Goal: Information Seeking & Learning: Find specific fact

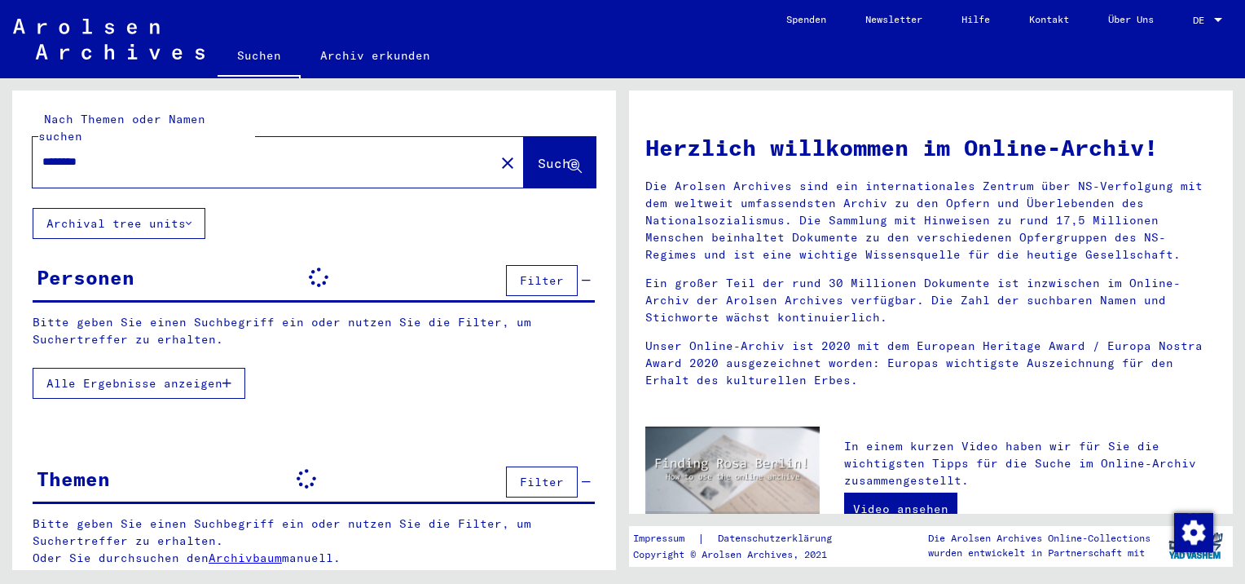
drag, startPoint x: 0, startPoint y: 0, endPoint x: 176, endPoint y: 149, distance: 230.7
click at [176, 153] on input "********" at bounding box center [258, 161] width 433 height 17
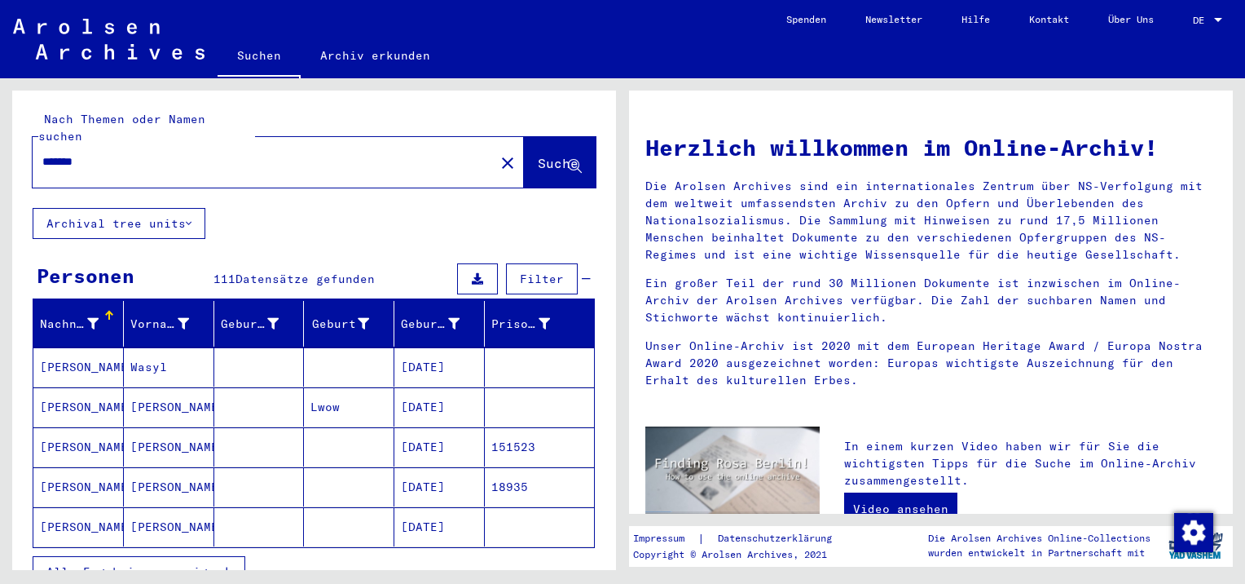
click at [538, 155] on span "Suche" at bounding box center [558, 163] width 41 height 16
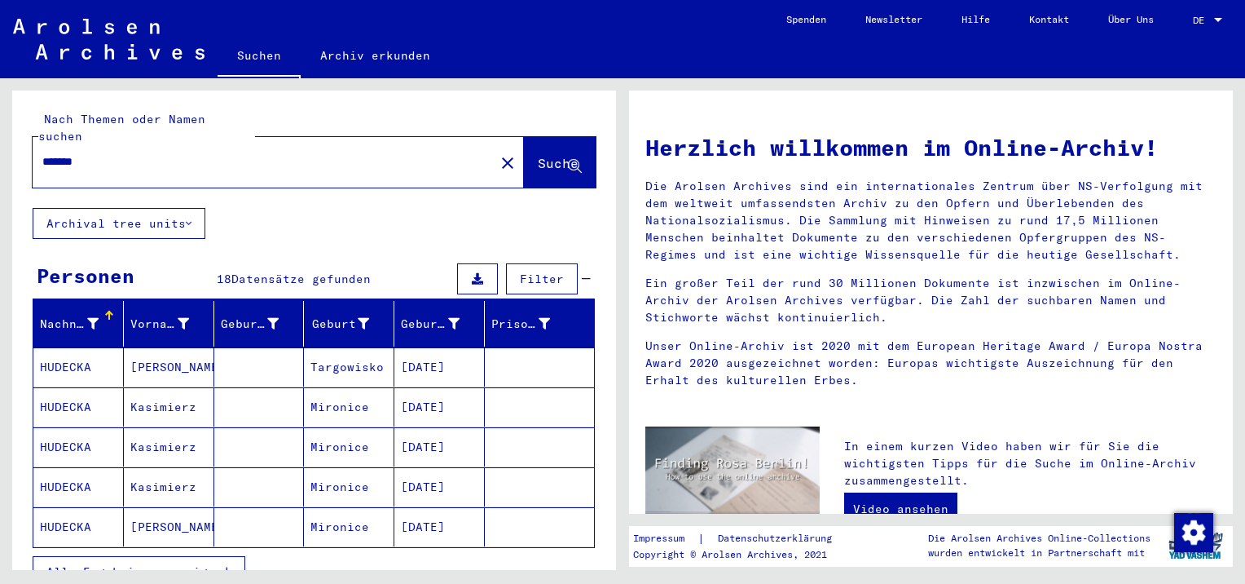
scroll to position [82, 0]
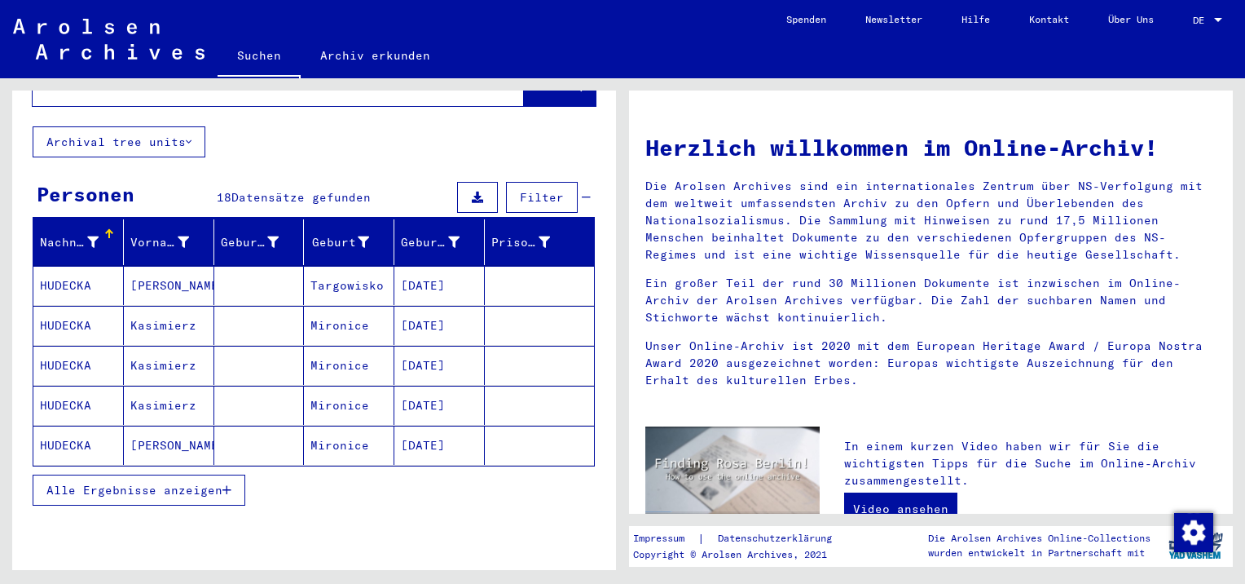
click at [108, 483] on span "Alle Ergebnisse anzeigen" at bounding box center [134, 490] width 176 height 15
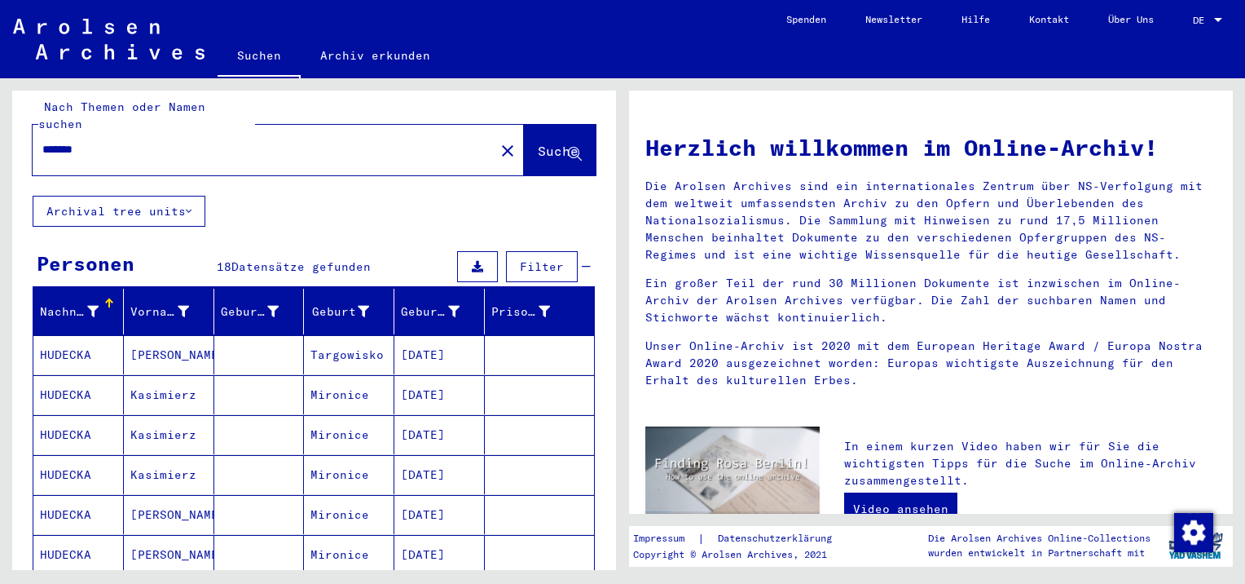
scroll to position [0, 0]
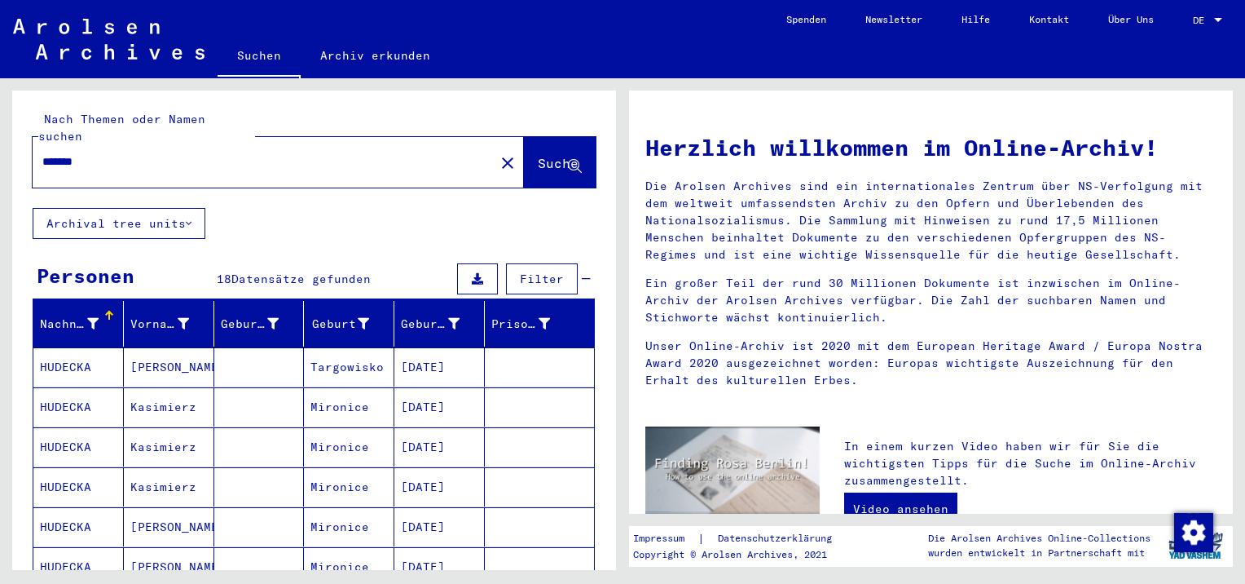
click at [52, 347] on mat-cell "HUDECKA" at bounding box center [78, 366] width 90 height 39
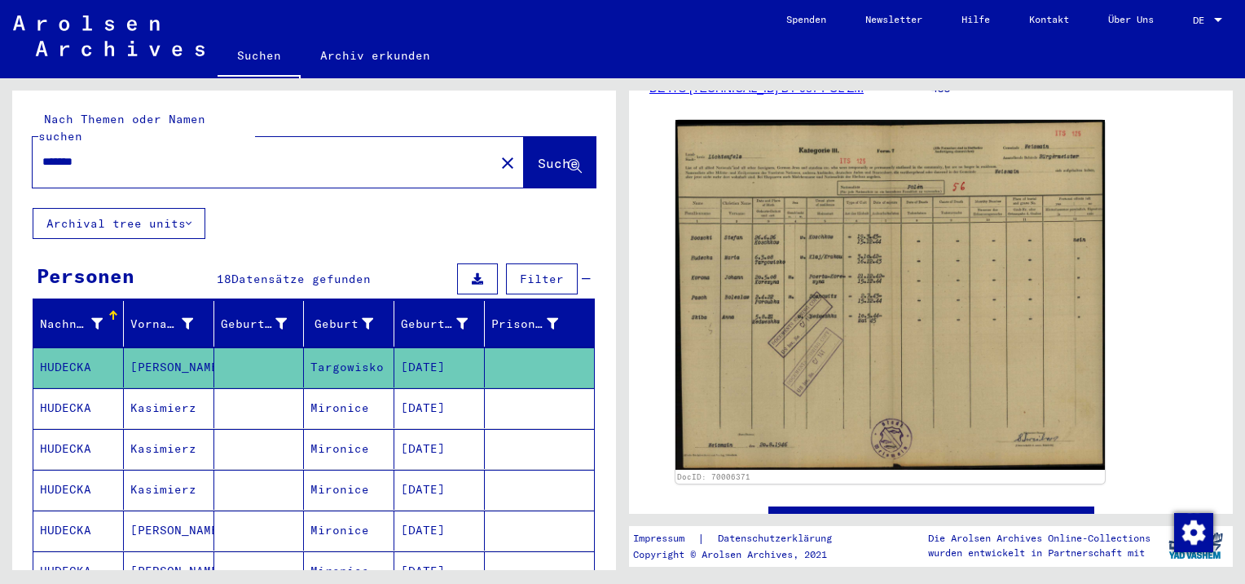
scroll to position [326, 0]
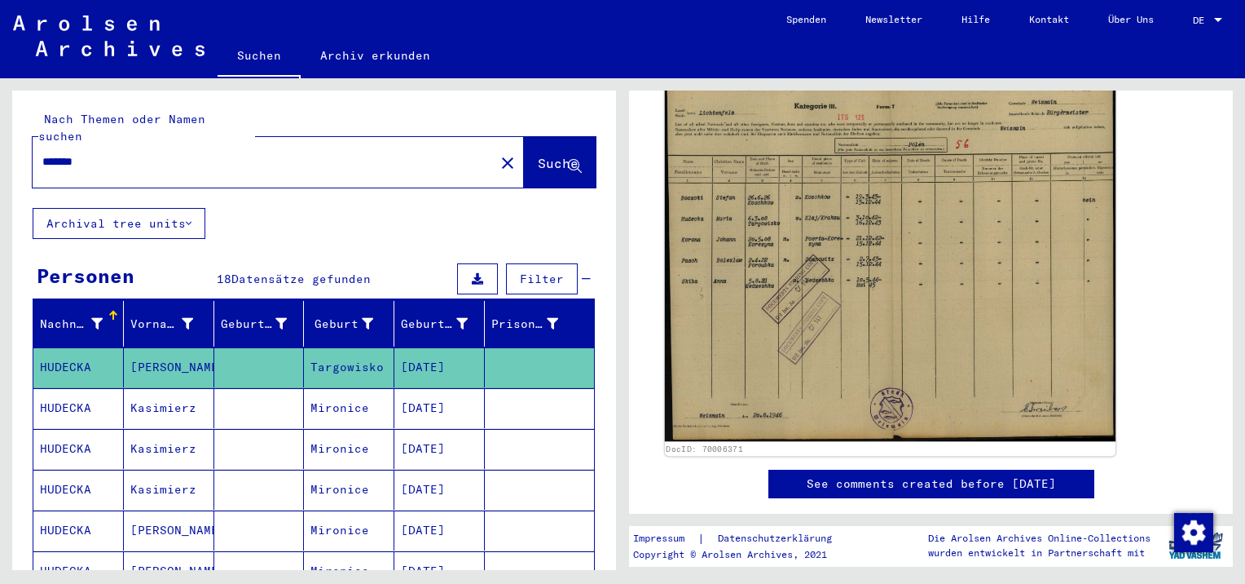
click at [829, 253] on img at bounding box center [890, 257] width 451 height 367
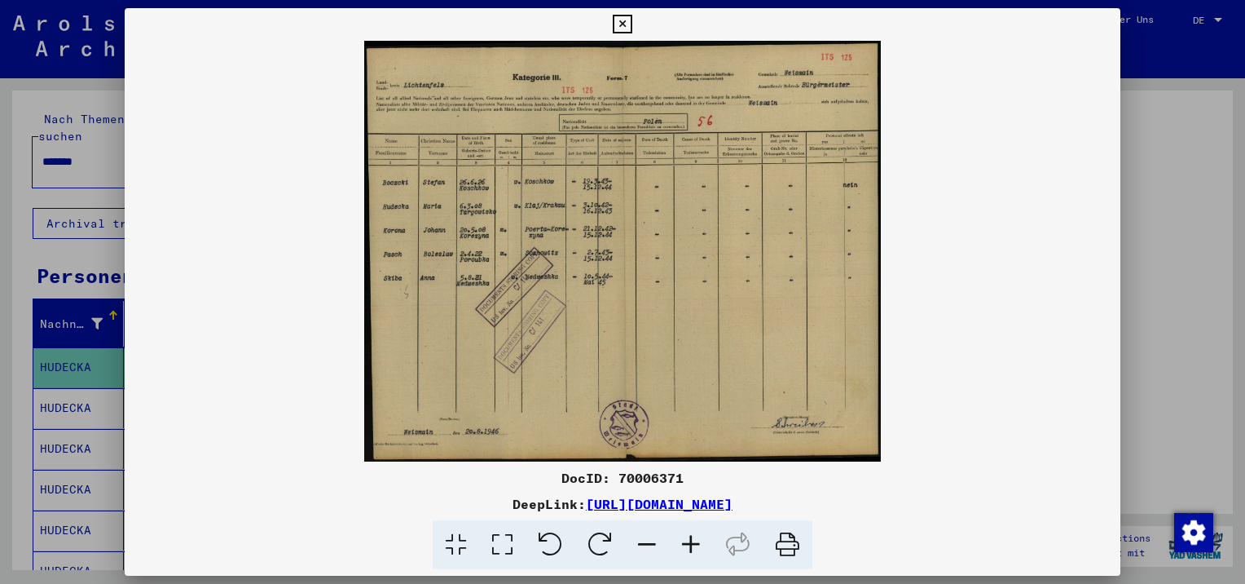
click at [693, 543] on icon at bounding box center [691, 545] width 44 height 50
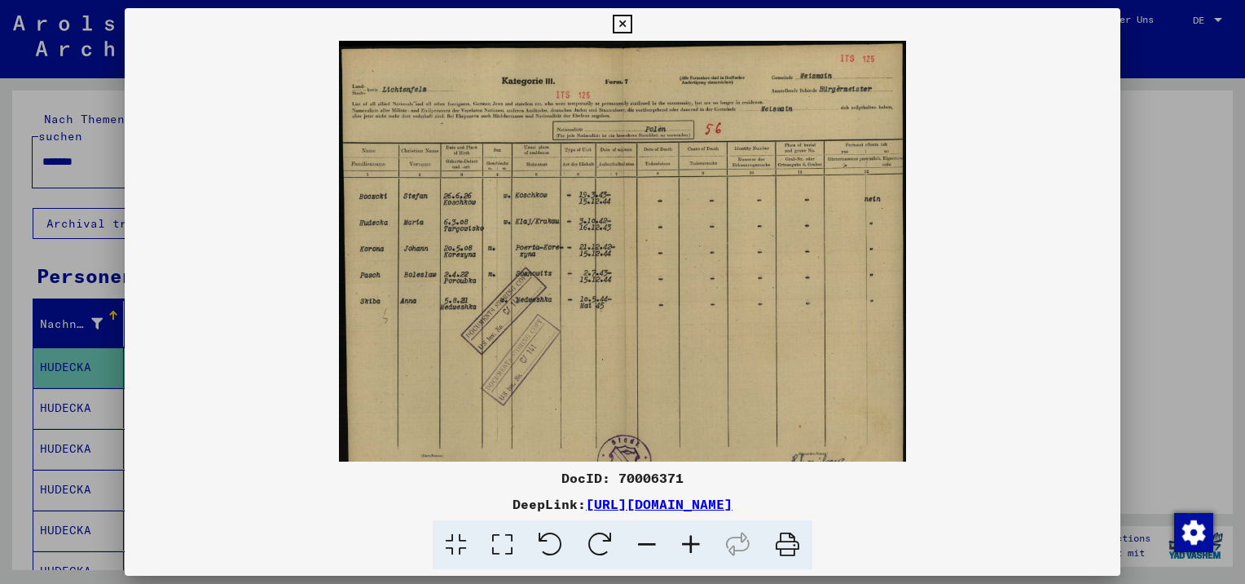
click at [693, 543] on icon at bounding box center [691, 545] width 44 height 50
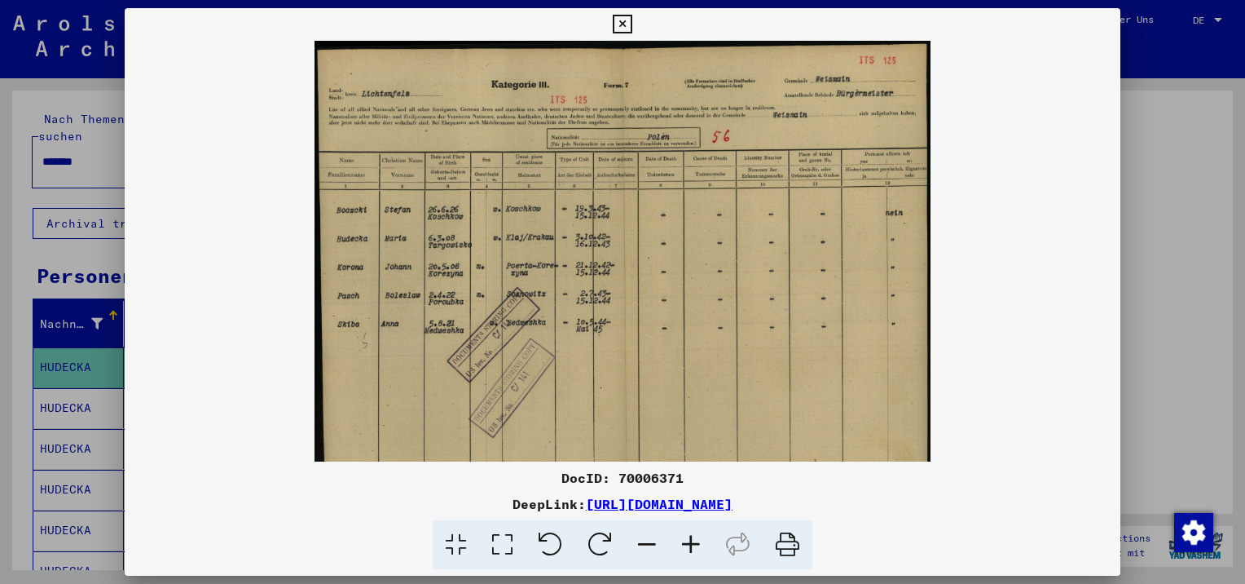
click at [691, 544] on icon at bounding box center [691, 545] width 44 height 50
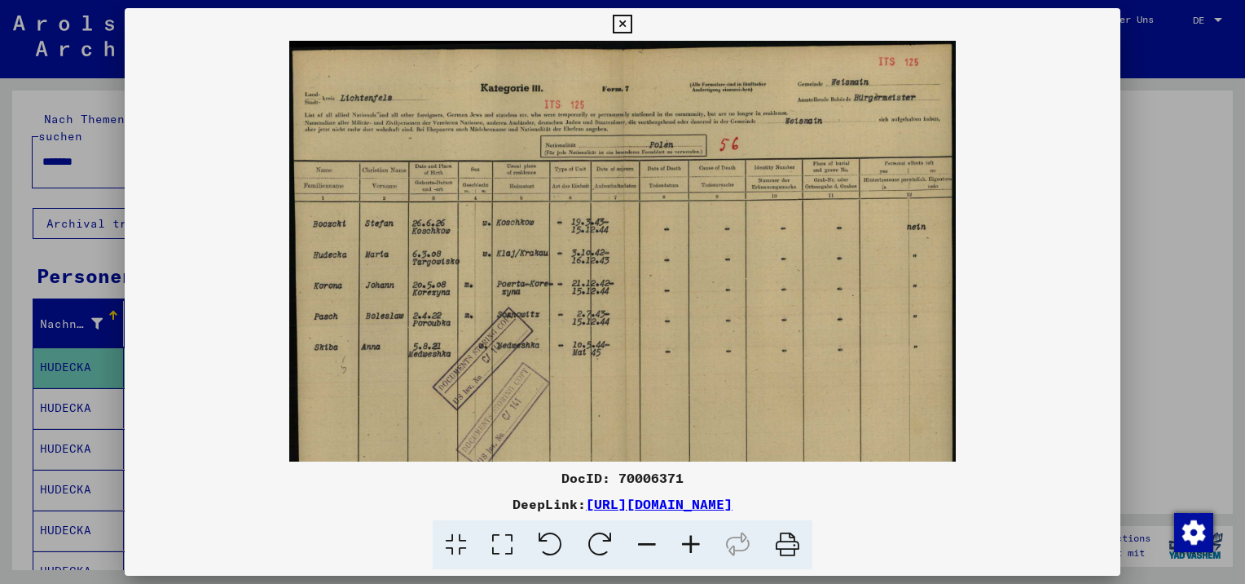
click at [691, 544] on icon at bounding box center [691, 545] width 44 height 50
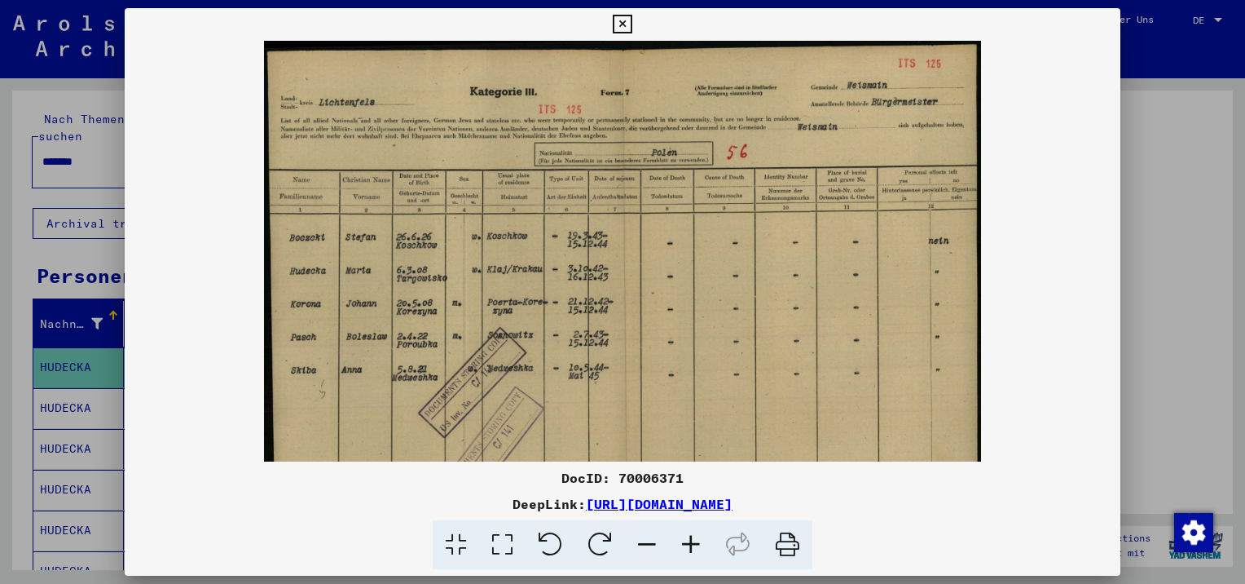
click at [691, 543] on icon at bounding box center [691, 545] width 44 height 50
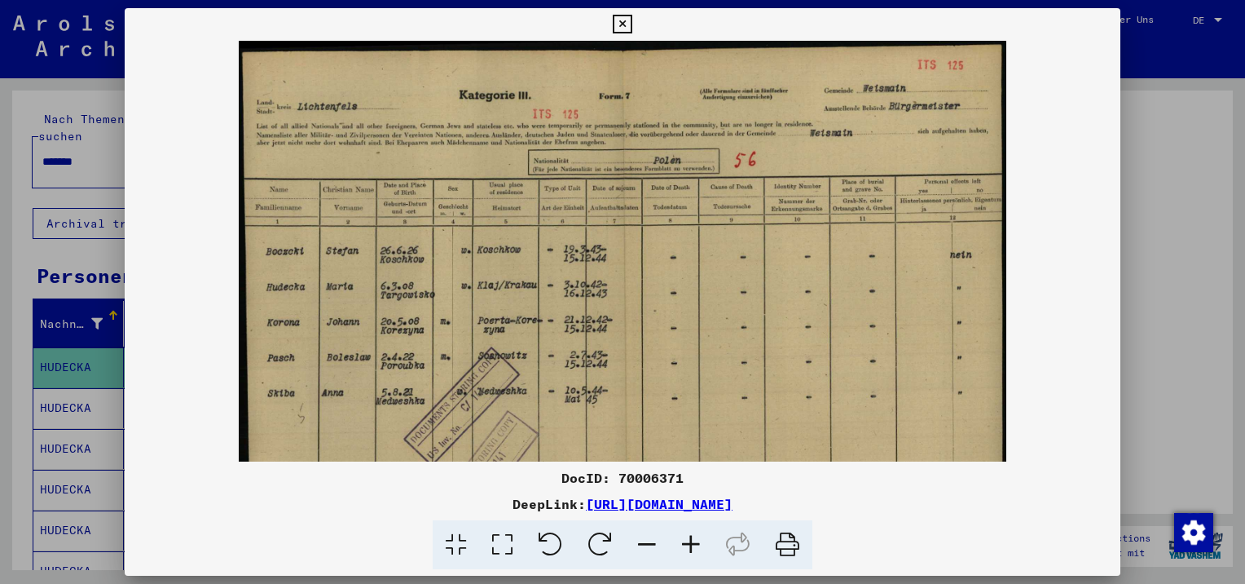
click at [691, 543] on icon at bounding box center [691, 545] width 44 height 50
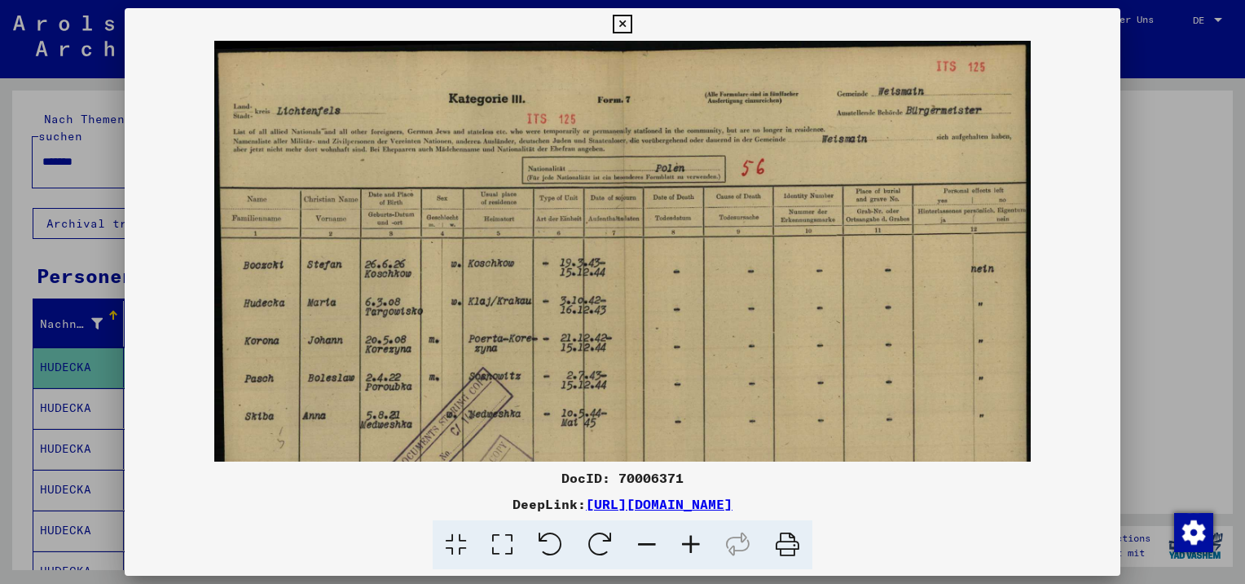
click at [621, 21] on icon at bounding box center [622, 25] width 19 height 20
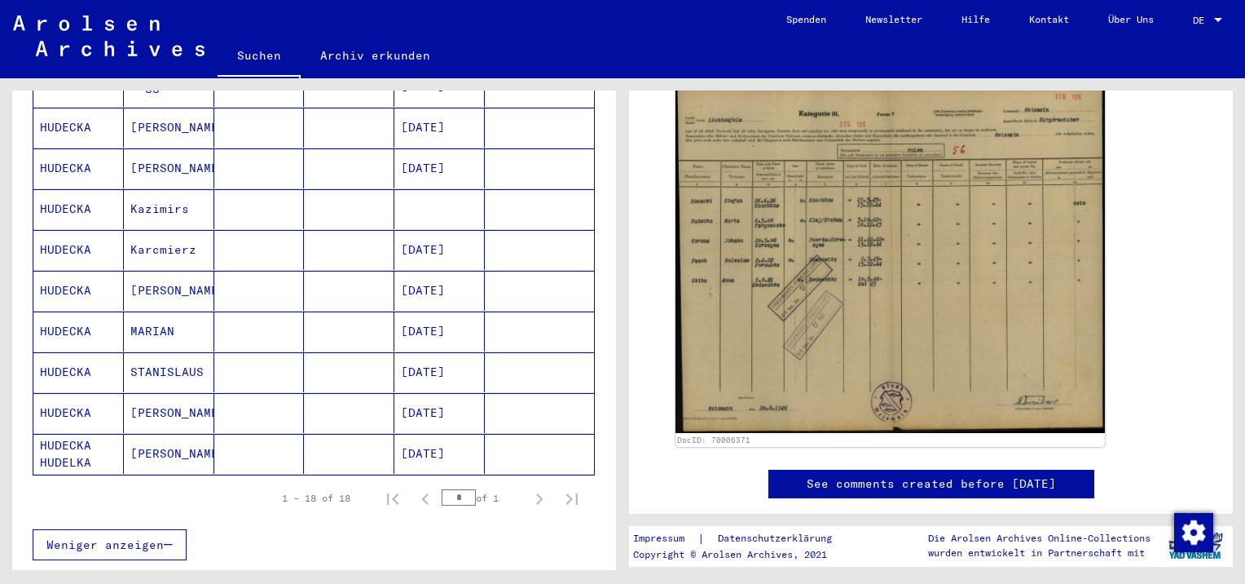
scroll to position [571, 0]
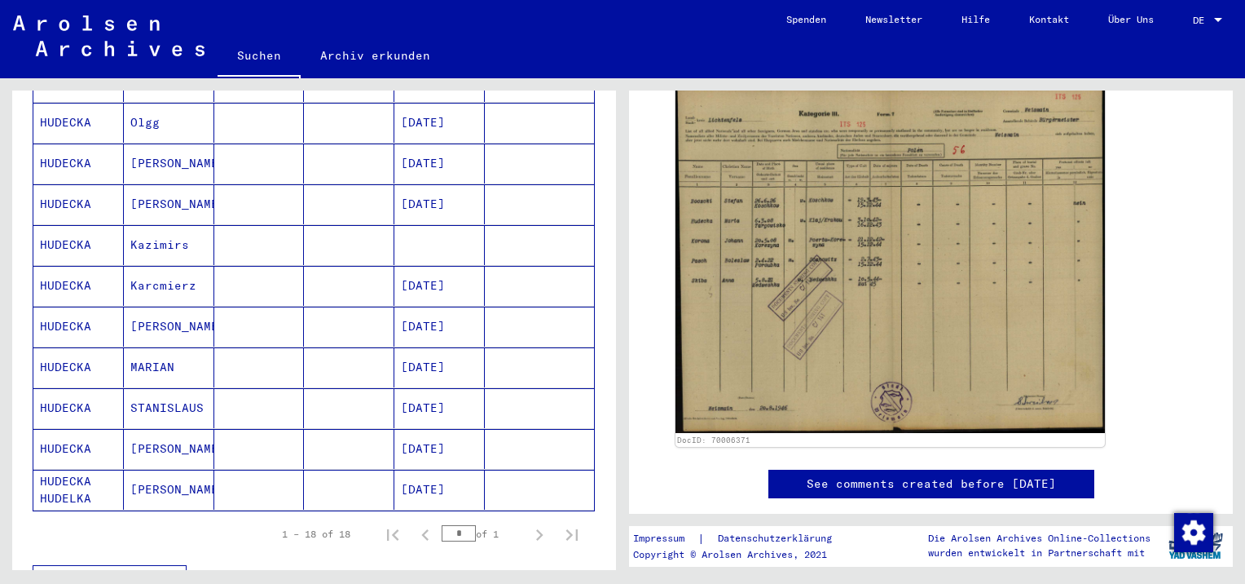
click at [62, 306] on mat-cell "HUDECKA" at bounding box center [78, 326] width 90 height 40
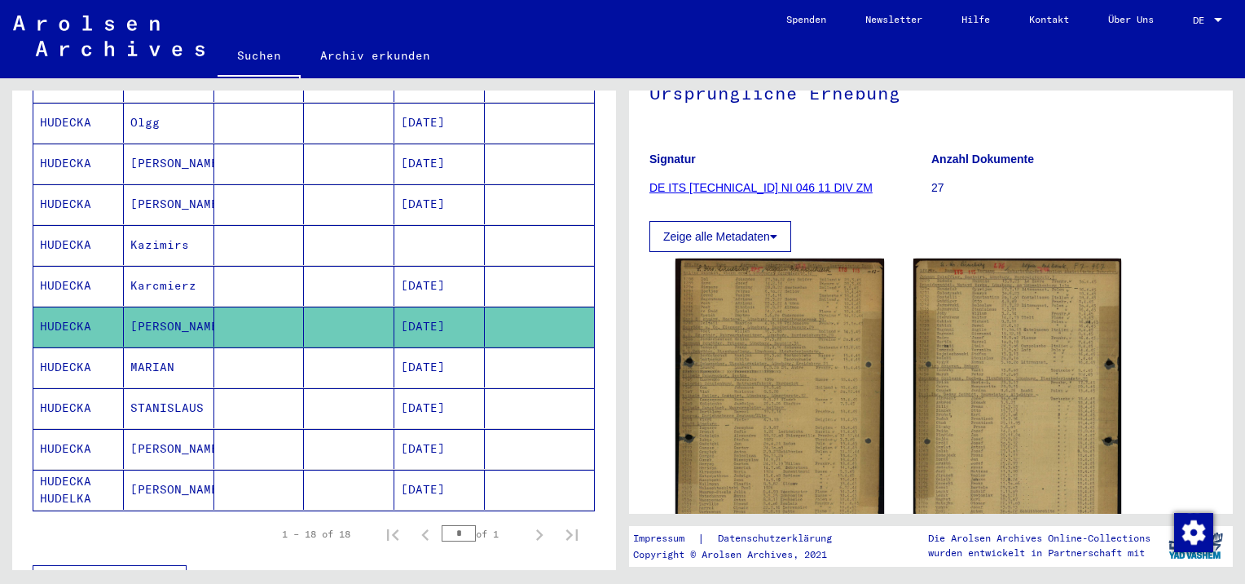
scroll to position [245, 0]
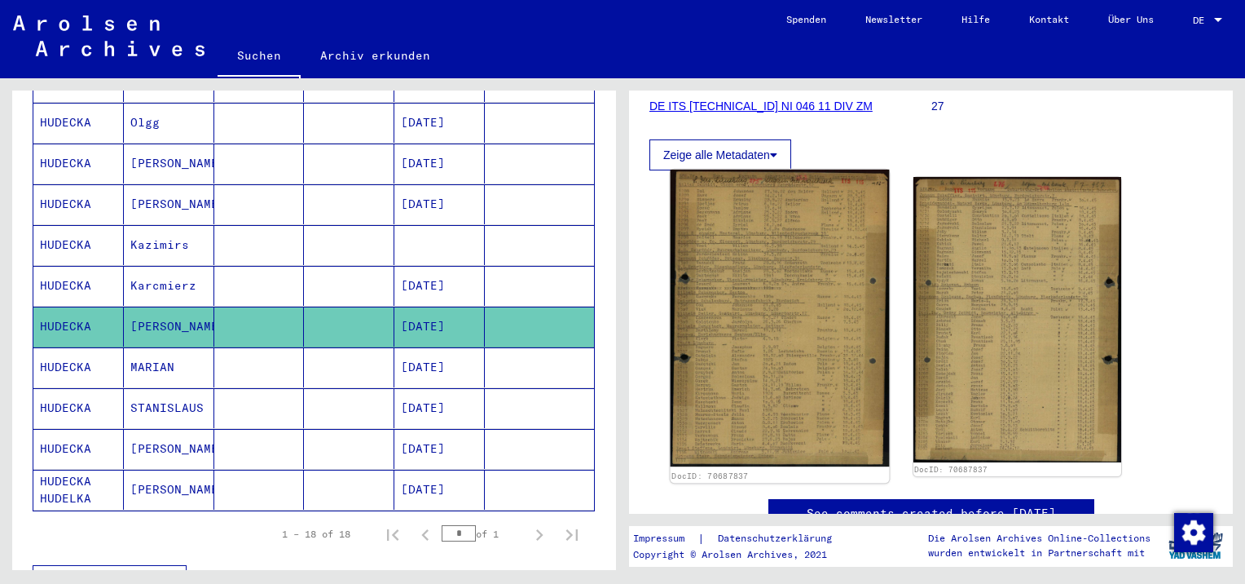
click at [721, 328] on img at bounding box center [780, 318] width 218 height 297
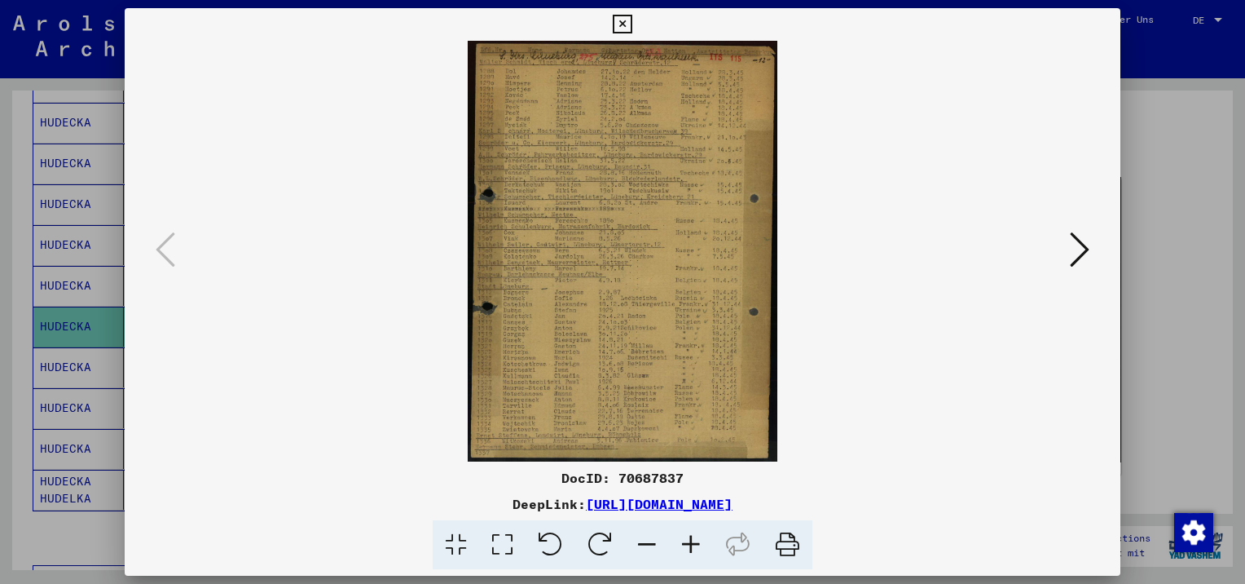
click at [692, 544] on icon at bounding box center [691, 545] width 44 height 50
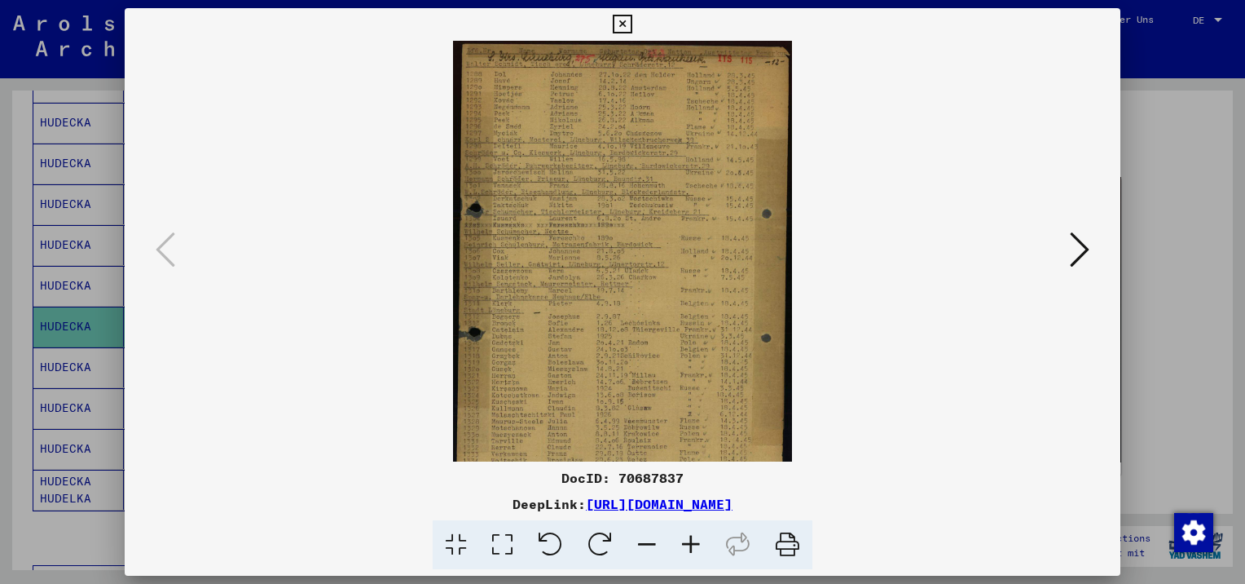
click at [692, 544] on icon at bounding box center [691, 545] width 44 height 50
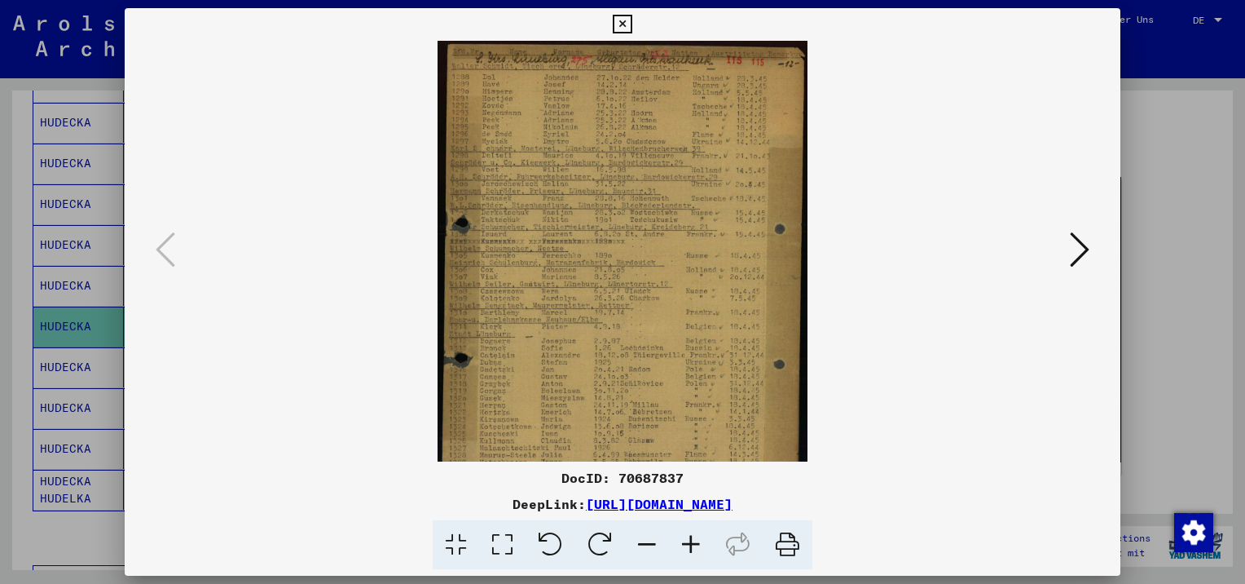
click at [692, 544] on icon at bounding box center [691, 545] width 44 height 50
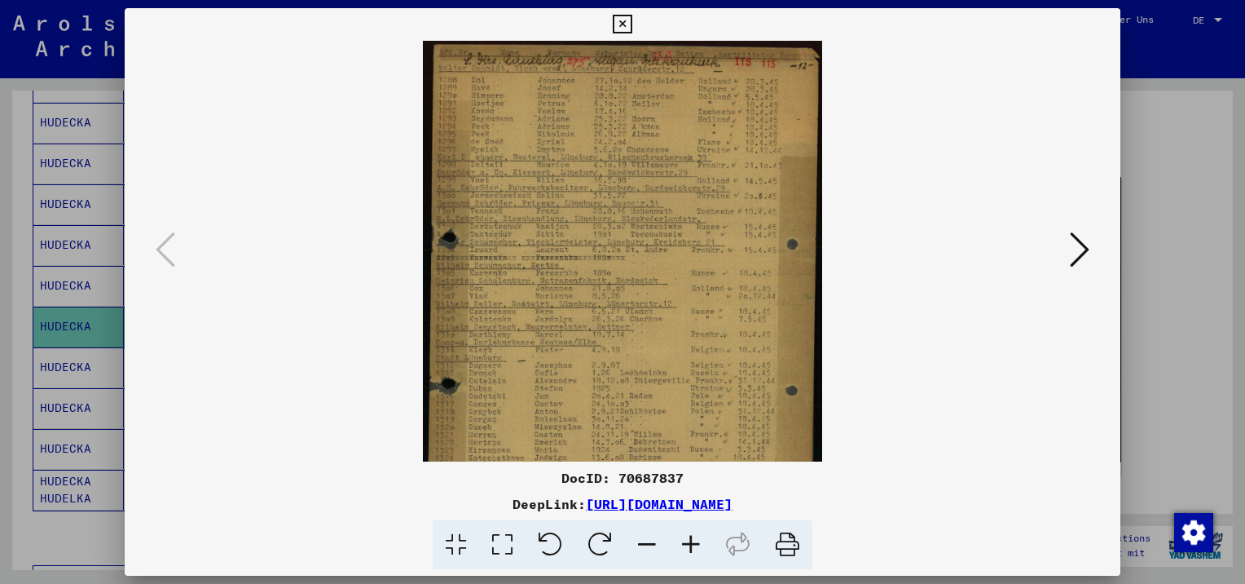
click at [692, 544] on icon at bounding box center [691, 545] width 44 height 50
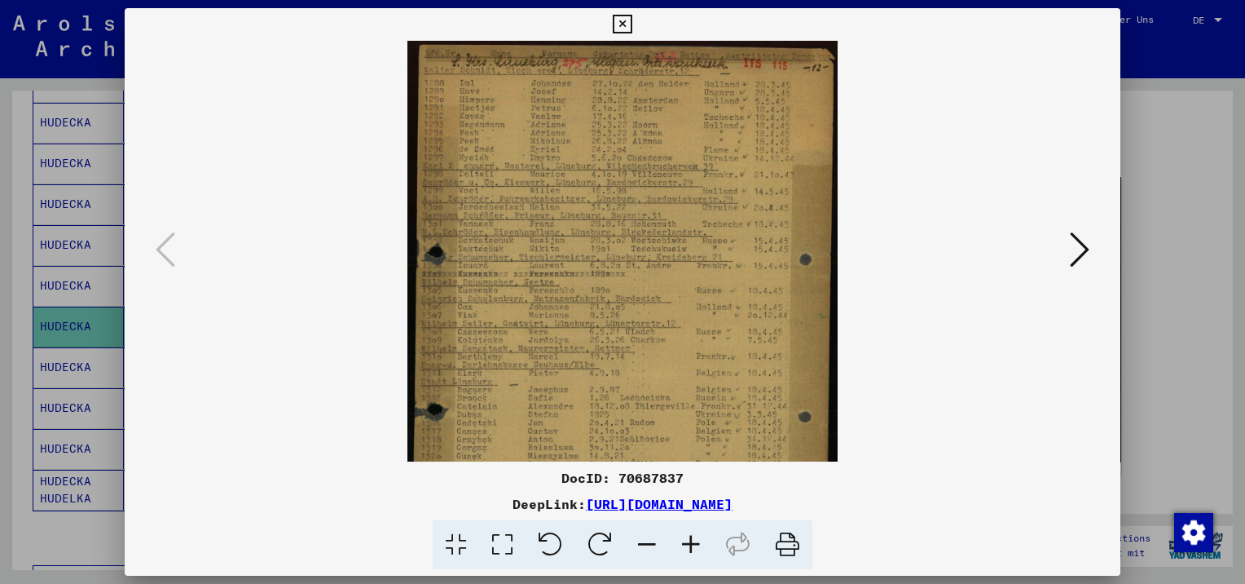
click at [692, 544] on icon at bounding box center [691, 545] width 44 height 50
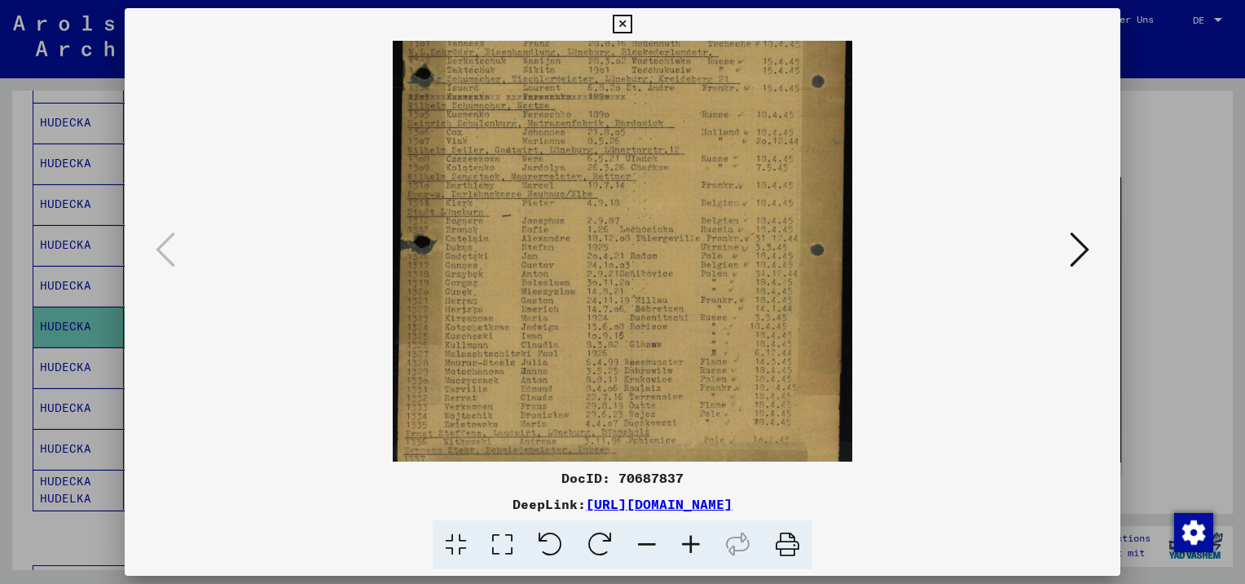
scroll to position [204, 0]
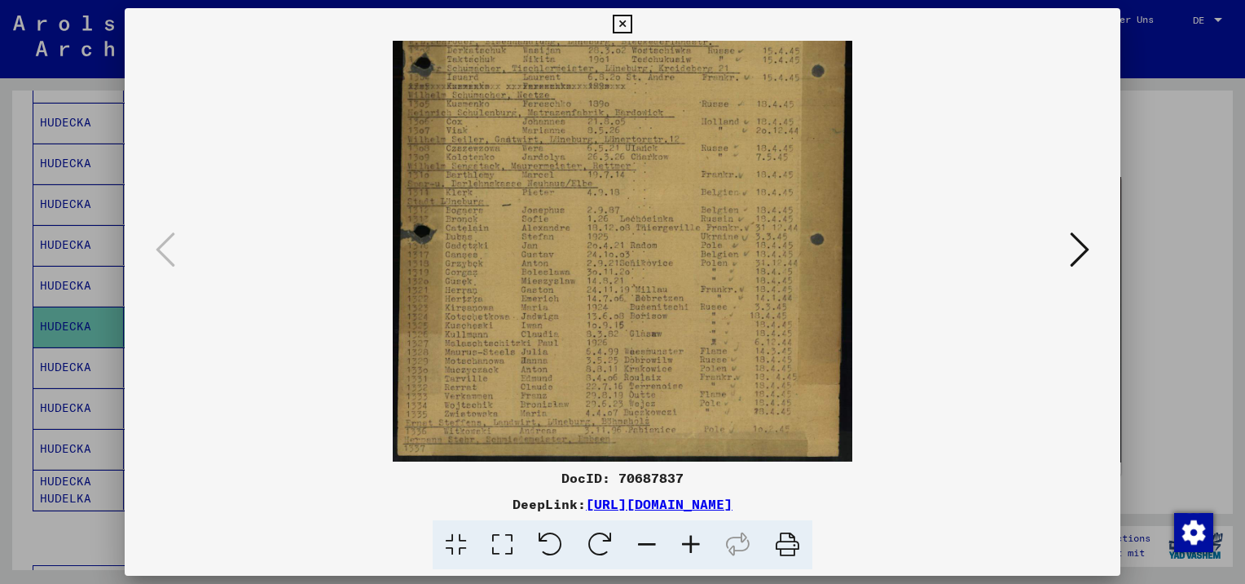
drag, startPoint x: 601, startPoint y: 400, endPoint x: 599, endPoint y: 153, distance: 247.0
click at [599, 153] on img at bounding box center [623, 149] width 460 height 624
click at [622, 23] on icon at bounding box center [622, 25] width 19 height 20
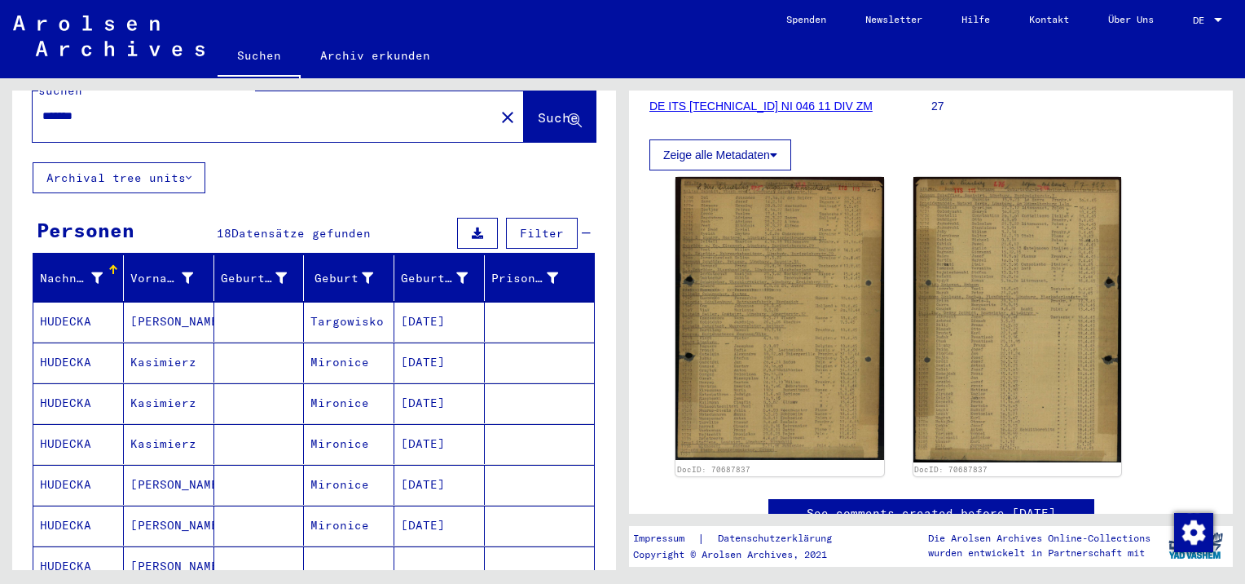
scroll to position [0, 0]
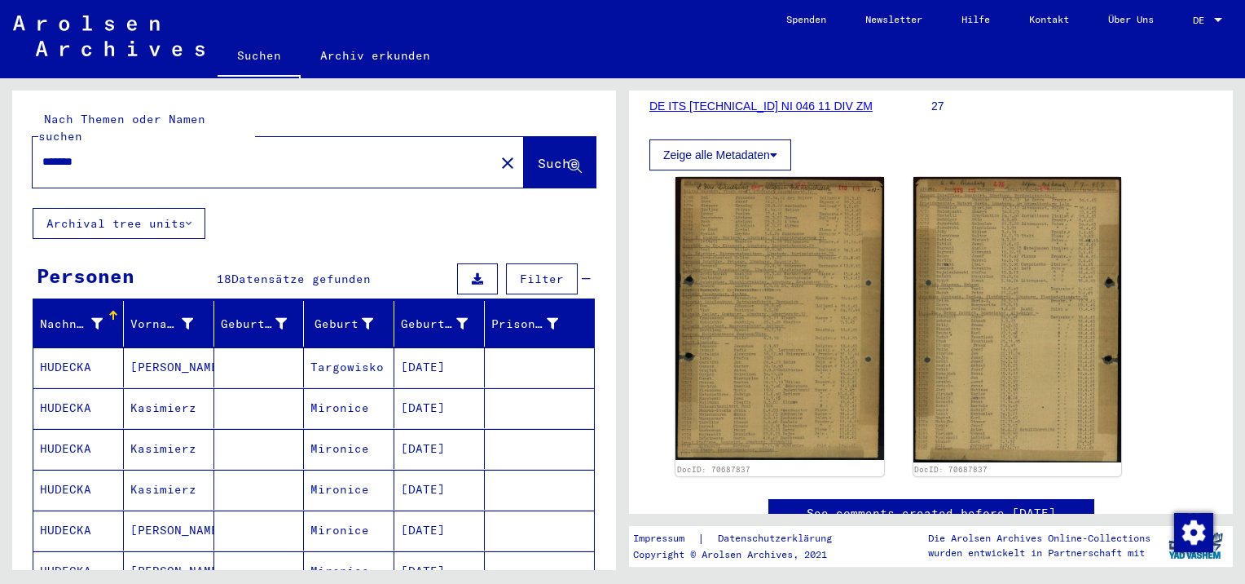
drag, startPoint x: 43, startPoint y: 143, endPoint x: 95, endPoint y: 154, distance: 52.4
click at [44, 153] on input "*******" at bounding box center [263, 161] width 443 height 17
type input "********"
click at [548, 155] on span "Suche" at bounding box center [558, 163] width 41 height 16
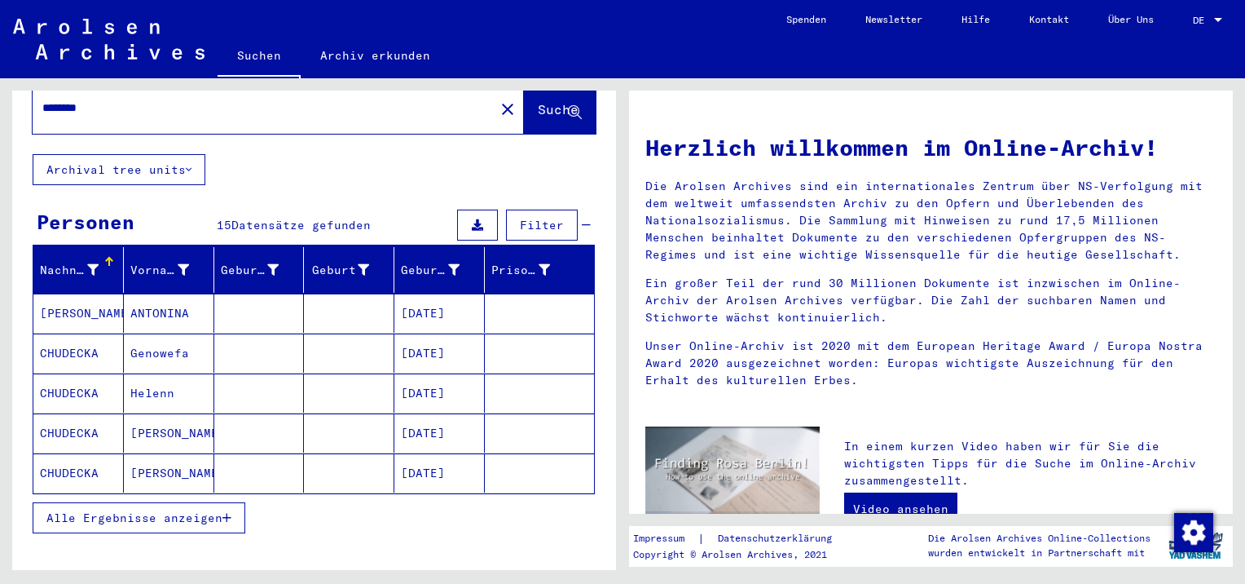
scroll to position [82, 0]
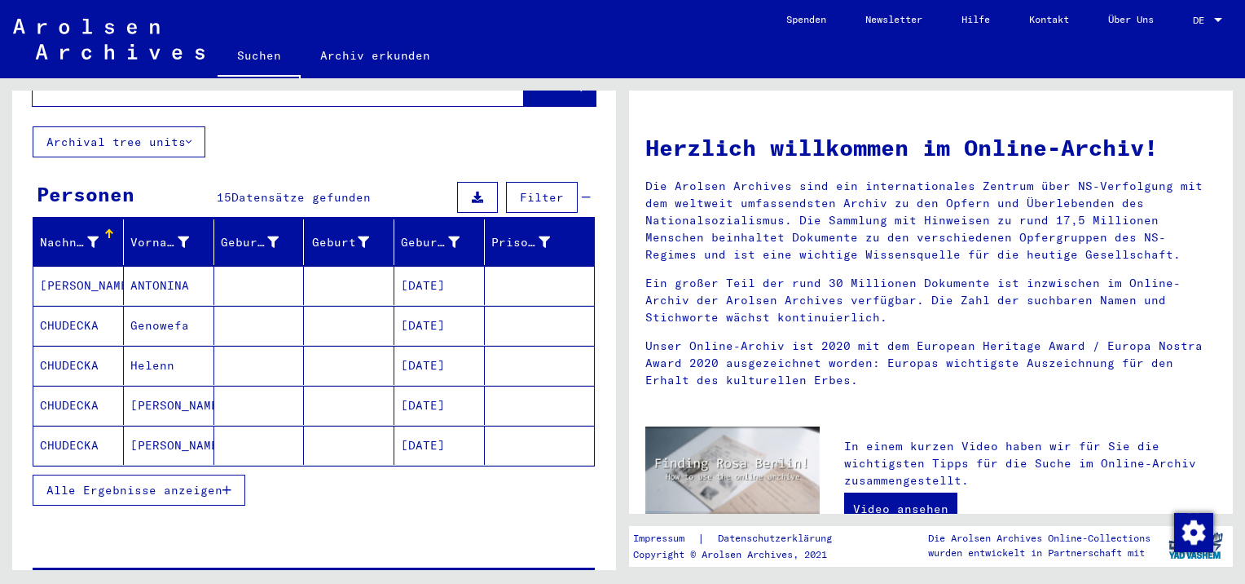
click at [59, 425] on mat-cell "CHUDECKA" at bounding box center [78, 444] width 90 height 39
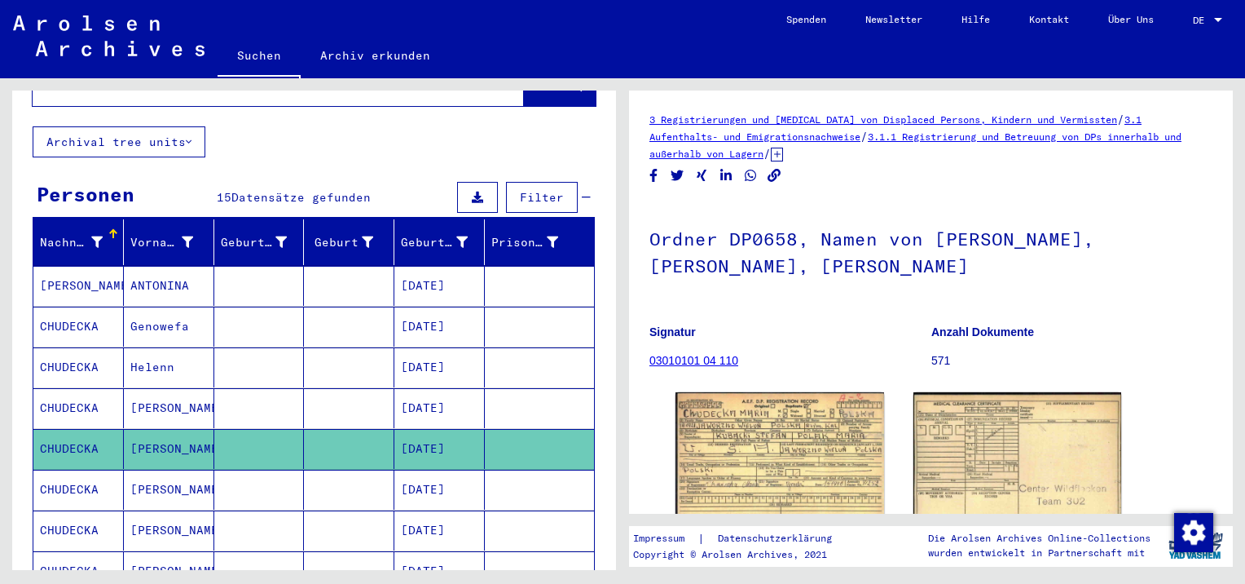
click at [62, 388] on mat-cell "CHUDECKA" at bounding box center [78, 408] width 90 height 40
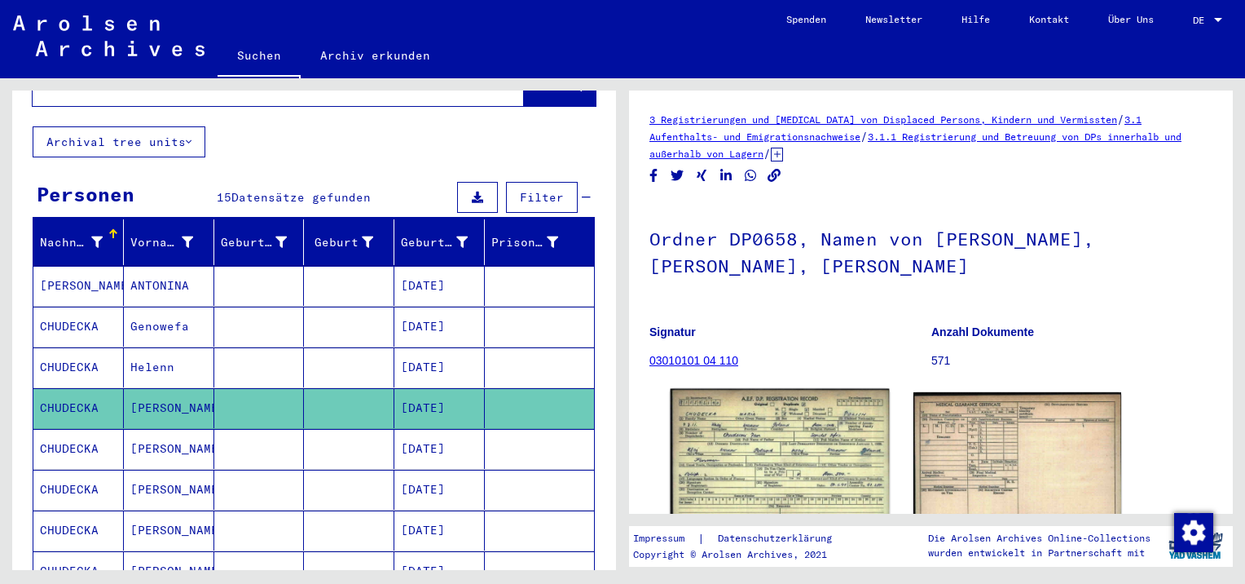
click at [743, 440] on img at bounding box center [780, 458] width 218 height 139
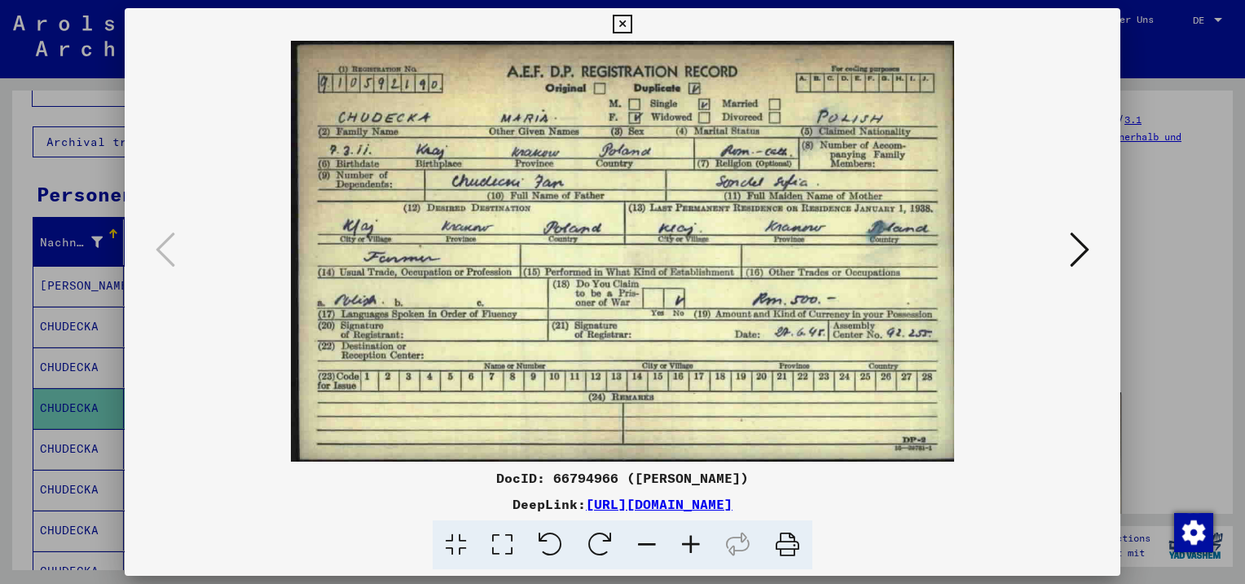
click at [625, 20] on icon at bounding box center [622, 25] width 19 height 20
